Goal: Communication & Community: Answer question/provide support

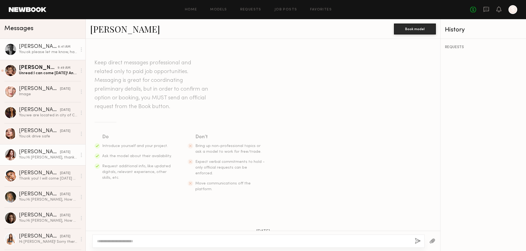
scroll to position [243, 0]
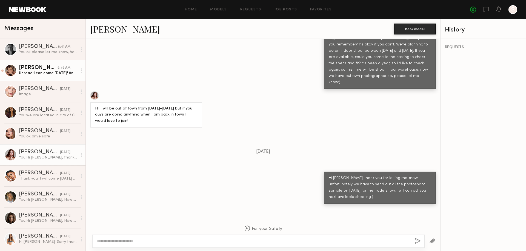
click at [36, 74] on div "Unread: I can come Friday! Anytime between 10-1" at bounding box center [48, 73] width 58 height 5
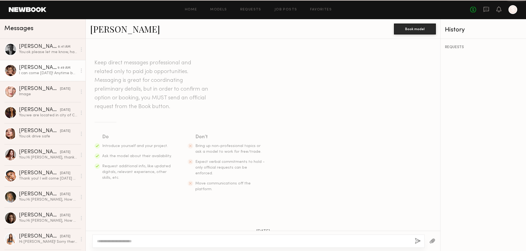
scroll to position [213, 0]
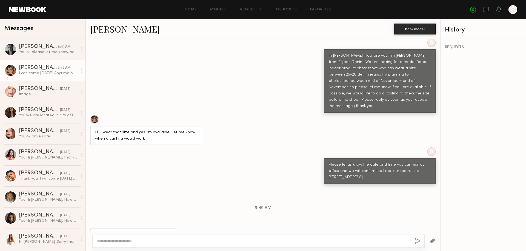
click at [114, 241] on textarea at bounding box center [253, 241] width 313 height 5
type textarea "*"
drag, startPoint x: 207, startPoint y: 245, endPoint x: 225, endPoint y: 245, distance: 18.1
click at [207, 245] on div "**********" at bounding box center [258, 241] width 332 height 13
click at [216, 240] on textarea "**********" at bounding box center [253, 241] width 313 height 5
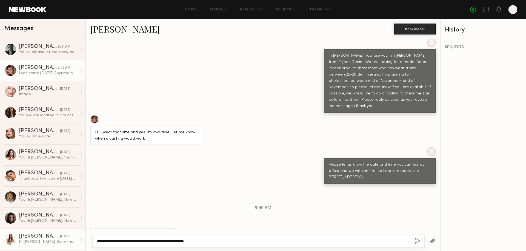
drag, startPoint x: 245, startPoint y: 242, endPoint x: 78, endPoint y: 236, distance: 166.9
click at [78, 236] on div "Messages Lera G. 8:41 AM You: ok please let me know, have a great day:) Emily H…" at bounding box center [263, 135] width 526 height 232
paste textarea "**********"
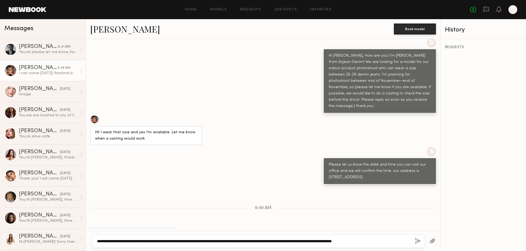
drag, startPoint x: 127, startPoint y: 241, endPoint x: 94, endPoint y: 242, distance: 33.1
click at [94, 242] on div "**********" at bounding box center [258, 241] width 332 height 13
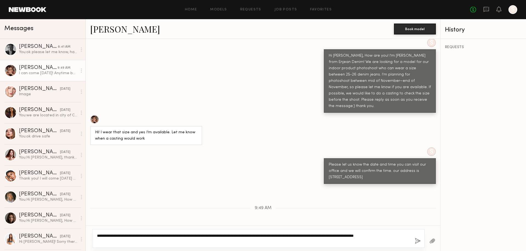
type textarea "**********"
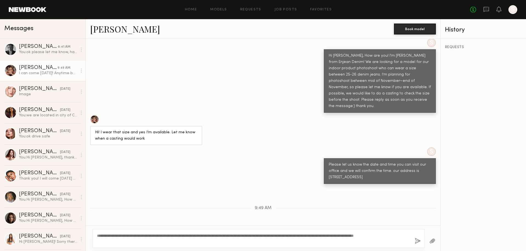
click at [415, 240] on button "button" at bounding box center [418, 241] width 6 height 7
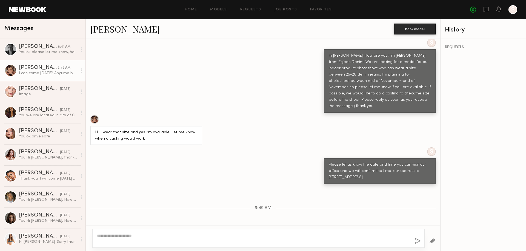
scroll to position [301, 0]
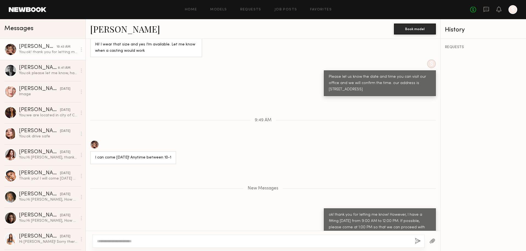
click at [96, 140] on div at bounding box center [94, 144] width 9 height 9
click at [61, 74] on div "You: ok please let me know, have a great day:)" at bounding box center [48, 73] width 58 height 5
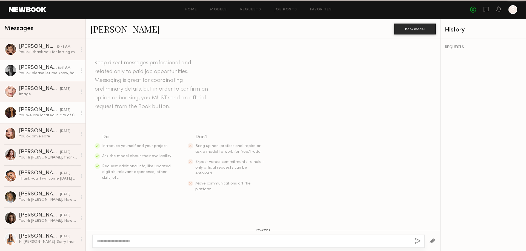
scroll to position [277, 0]
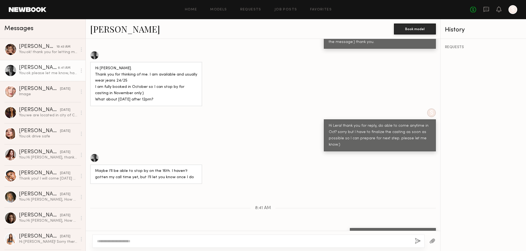
click at [96, 154] on div at bounding box center [94, 158] width 9 height 9
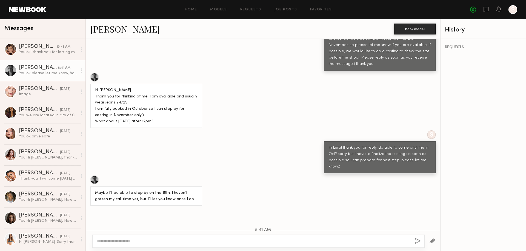
scroll to position [259, 0]
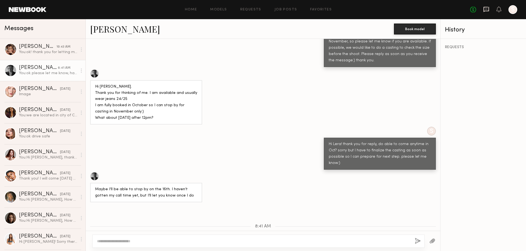
click at [487, 9] on icon at bounding box center [486, 9] width 2 height 1
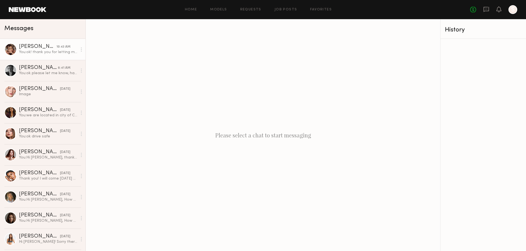
click at [44, 47] on div "Emily H." at bounding box center [38, 46] width 38 height 5
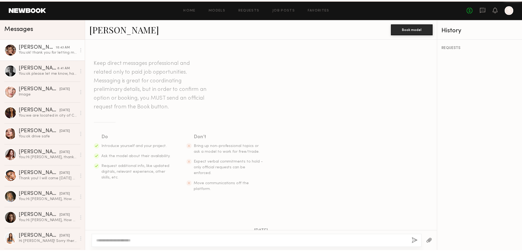
scroll to position [259, 0]
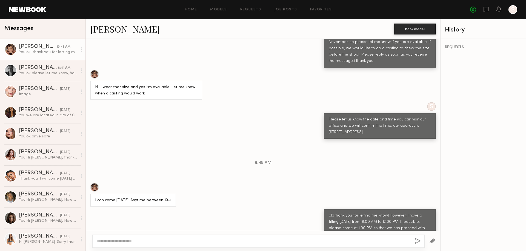
click at [501, 8] on div "No fees up to $5,000 S" at bounding box center [493, 9] width 47 height 9
click at [500, 9] on icon at bounding box center [499, 9] width 4 height 4
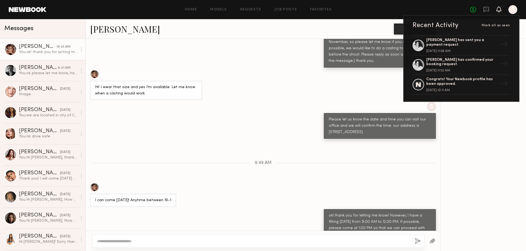
drag, startPoint x: 491, startPoint y: 143, endPoint x: 501, endPoint y: 86, distance: 57.7
click at [491, 142] on div "REQUESTS" at bounding box center [482, 145] width 85 height 212
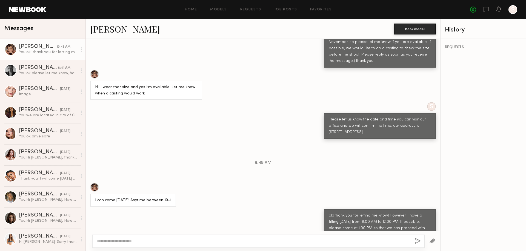
click at [512, 8] on div at bounding box center [512, 9] width 9 height 9
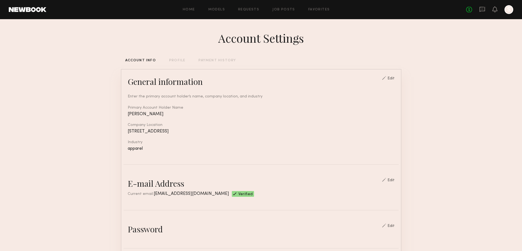
click at [173, 60] on div "PROFILE" at bounding box center [177, 61] width 16 height 4
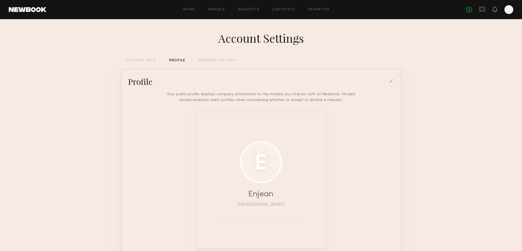
click at [213, 58] on div "Account Settings ACCOUNT INFO PROFILE PAYMENT HISTORY Profile Your public profi…" at bounding box center [261, 151] width 280 height 264
click at [216, 65] on div "Account Settings ACCOUNT INFO PROFILE PAYMENT HISTORY Profile Your public profi…" at bounding box center [261, 151] width 280 height 264
click at [215, 62] on div "PAYMENT HISTORY" at bounding box center [217, 61] width 38 height 4
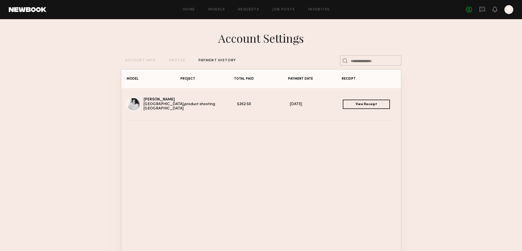
click at [133, 62] on div "ACCOUNT INFO" at bounding box center [140, 61] width 31 height 4
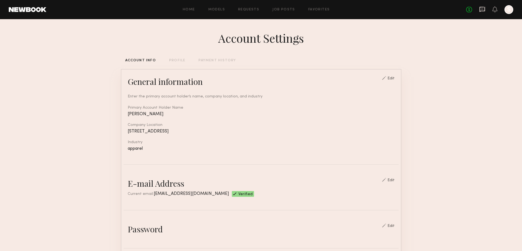
click at [480, 7] on icon at bounding box center [481, 9] width 5 height 5
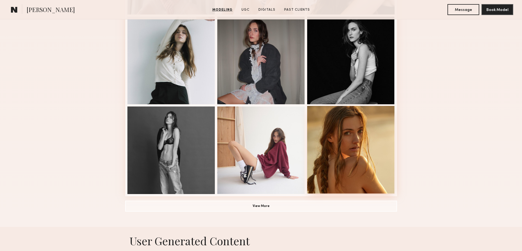
scroll to position [365, 0]
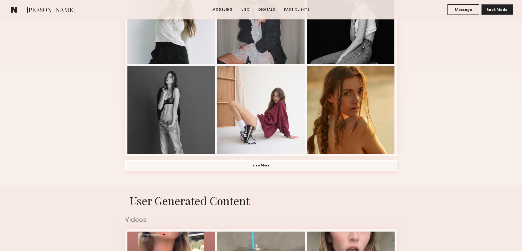
click at [291, 169] on button "View More" at bounding box center [261, 165] width 272 height 11
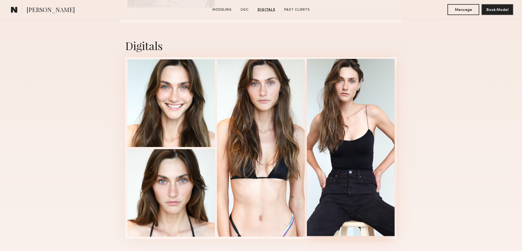
scroll to position [1388, 0]
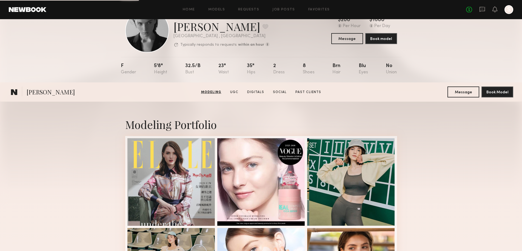
scroll to position [18, 0]
